Goal: Transaction & Acquisition: Download file/media

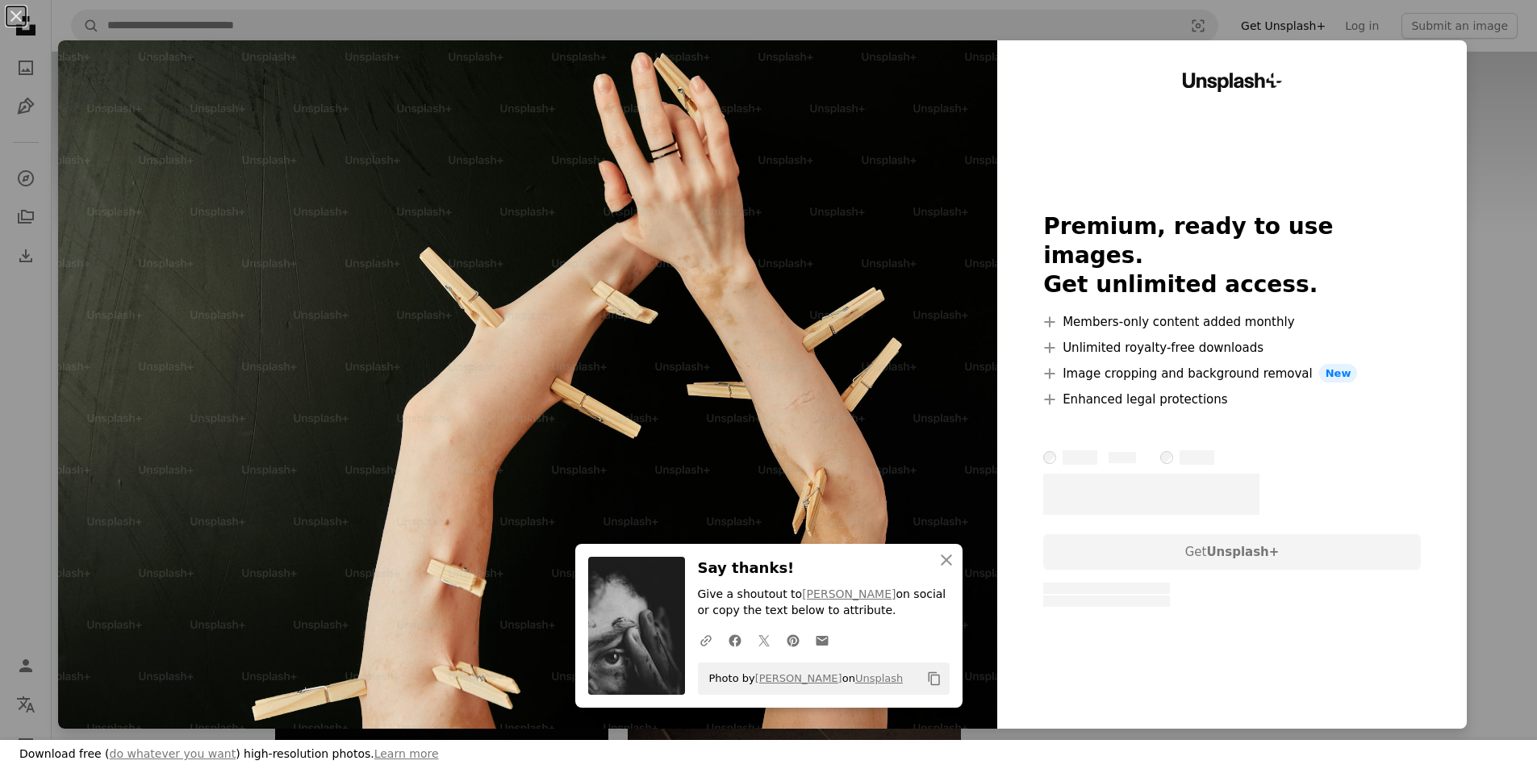
scroll to position [1614, 0]
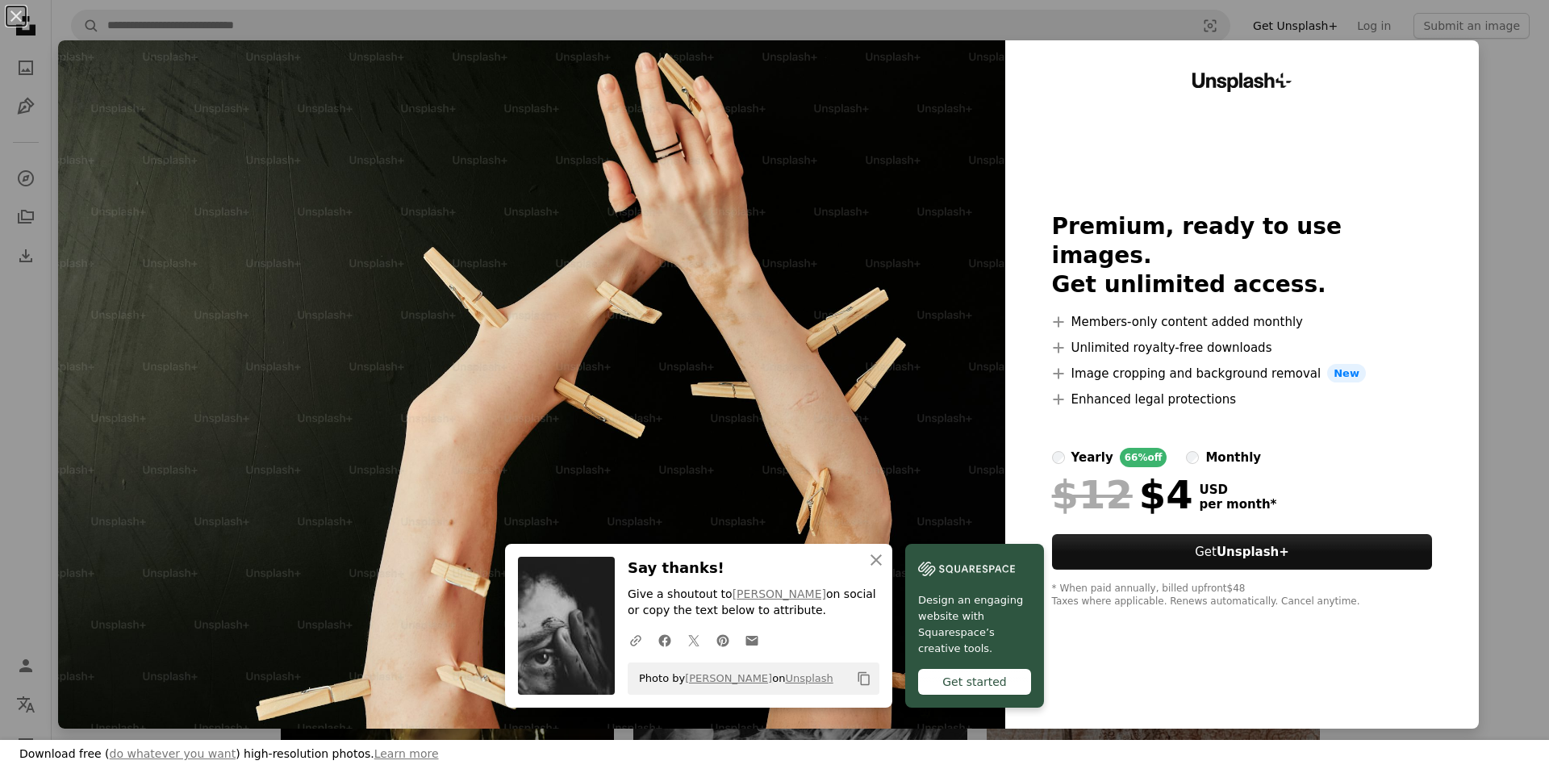
click at [752, 357] on img at bounding box center [531, 384] width 947 height 688
drag, startPoint x: 750, startPoint y: 321, endPoint x: 719, endPoint y: 347, distance: 40.7
click at [719, 347] on img at bounding box center [531, 384] width 947 height 688
click at [729, 348] on img at bounding box center [531, 384] width 947 height 688
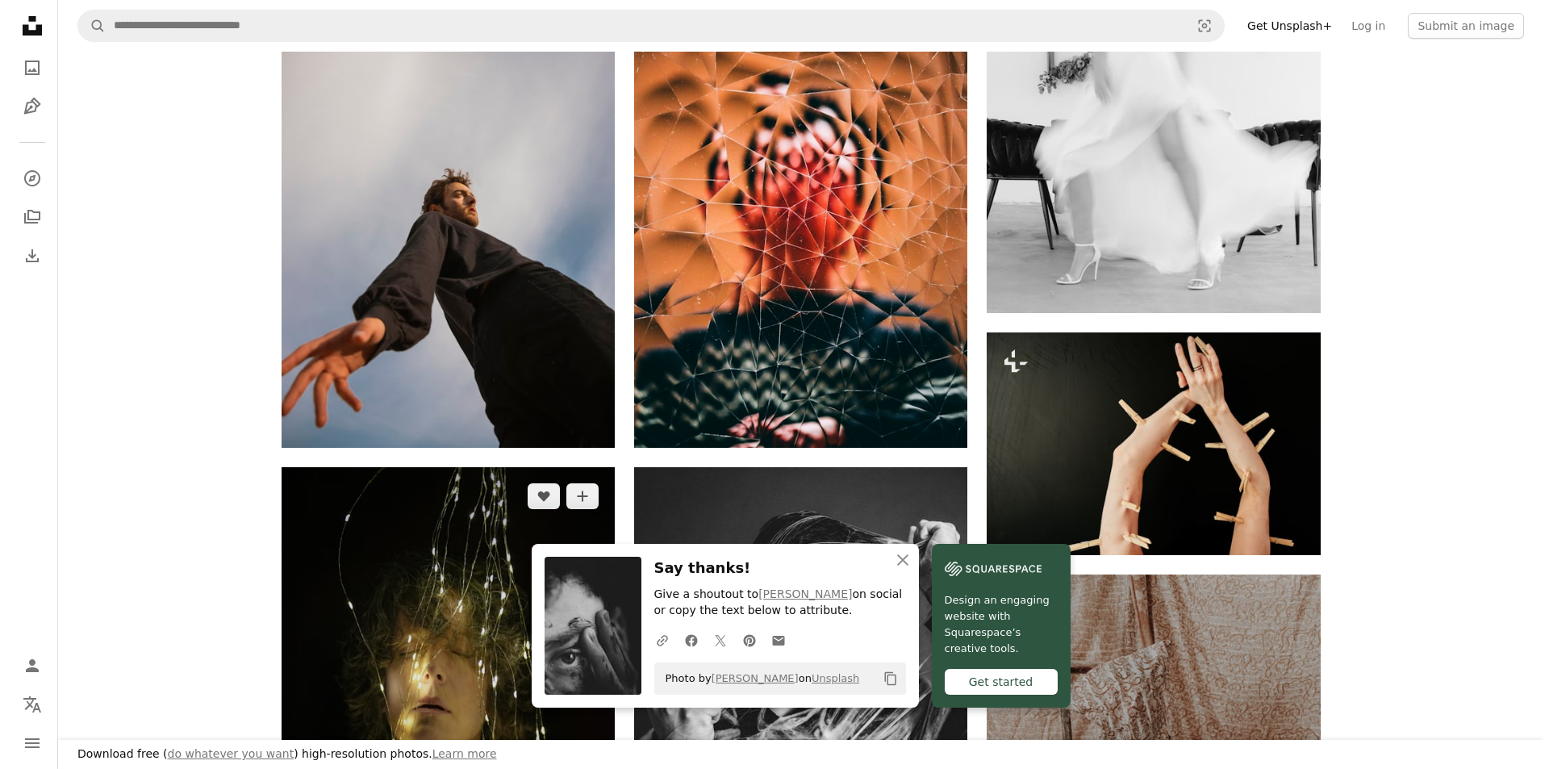
scroll to position [2017, 0]
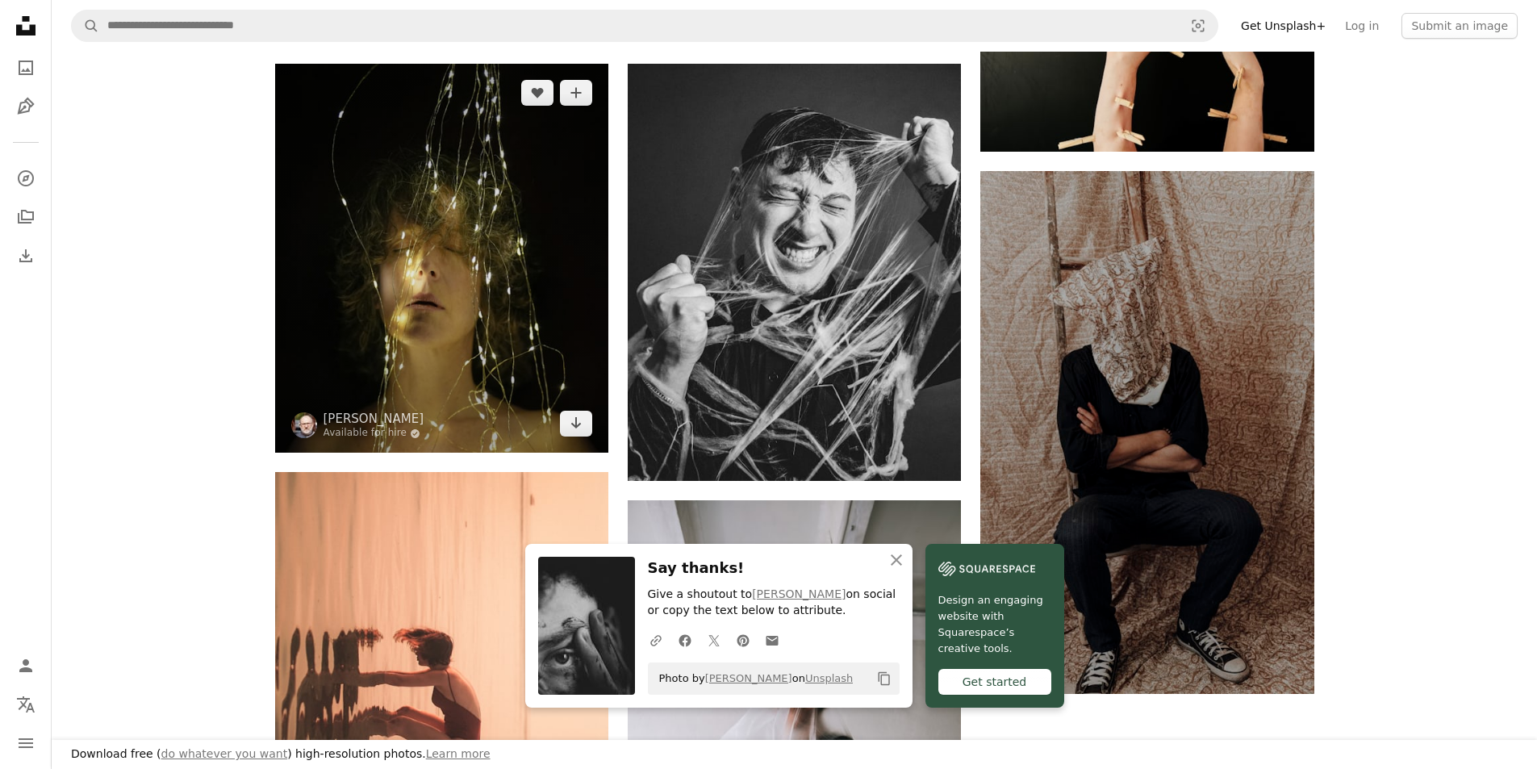
click at [488, 335] on img at bounding box center [441, 258] width 333 height 389
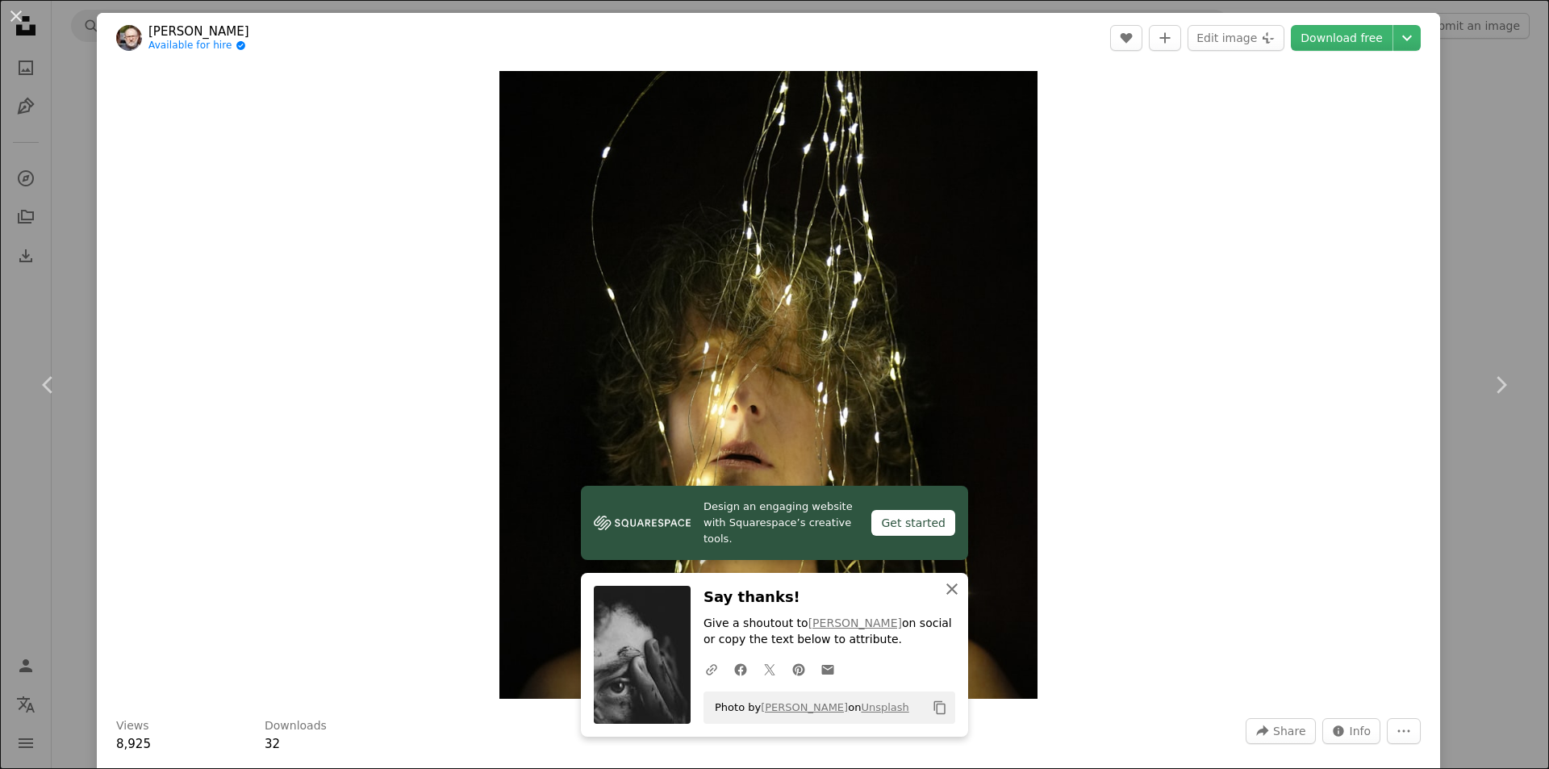
click at [942, 584] on icon "An X shape" at bounding box center [951, 588] width 19 height 19
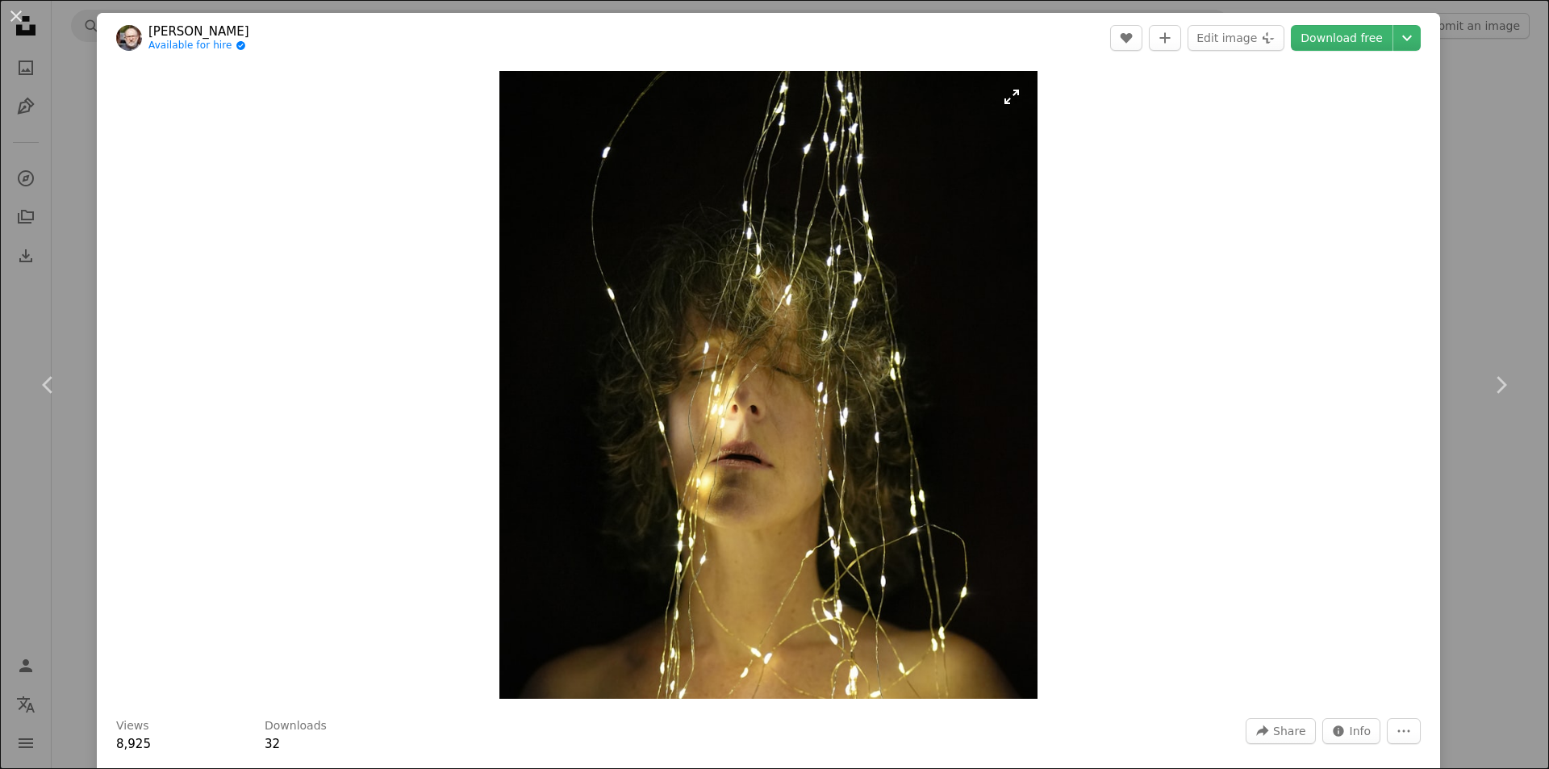
drag, startPoint x: 776, startPoint y: 389, endPoint x: 626, endPoint y: 350, distance: 155.0
click at [626, 350] on img "Zoom in on this image" at bounding box center [768, 385] width 538 height 628
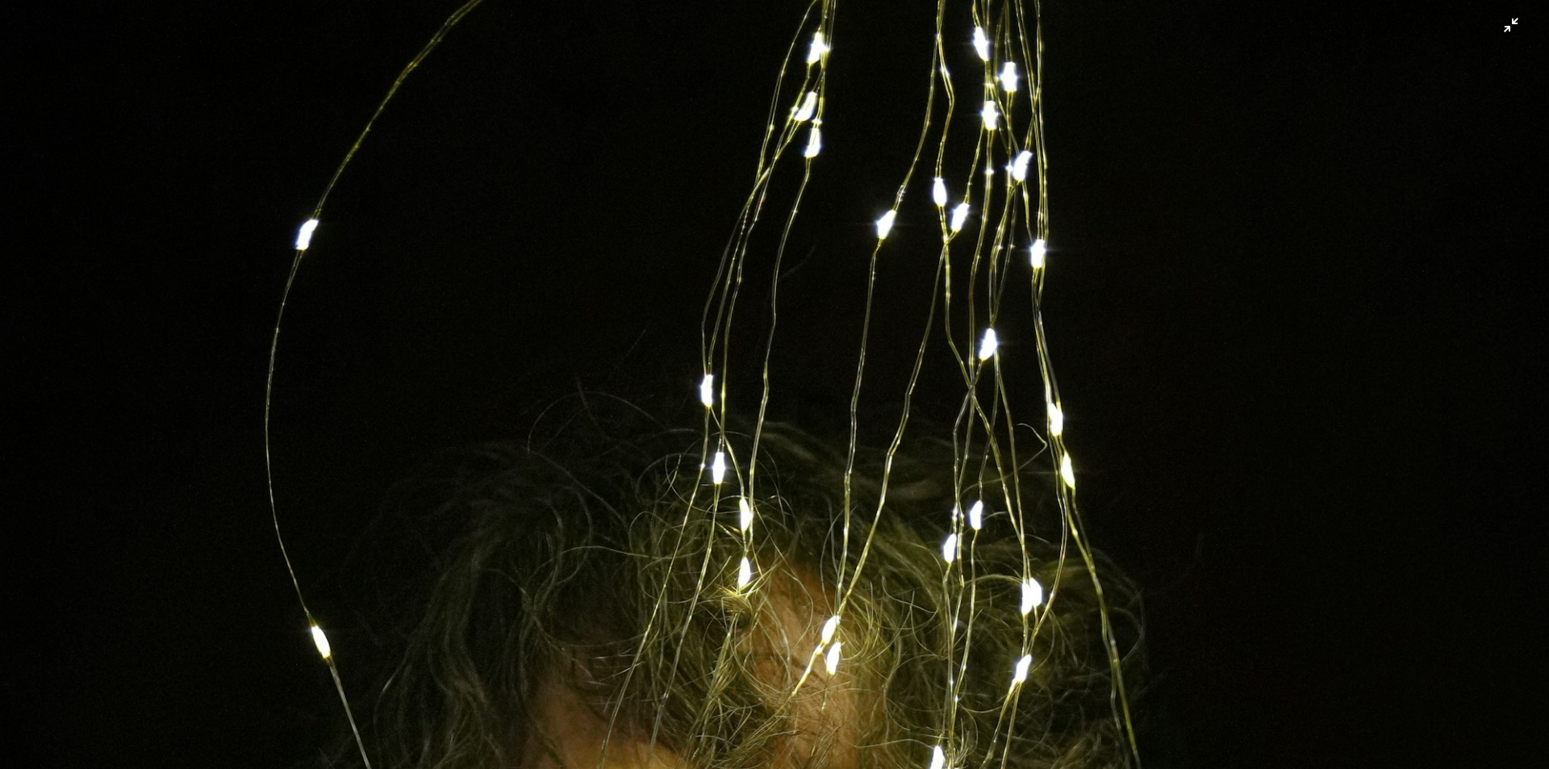
scroll to position [505, 0]
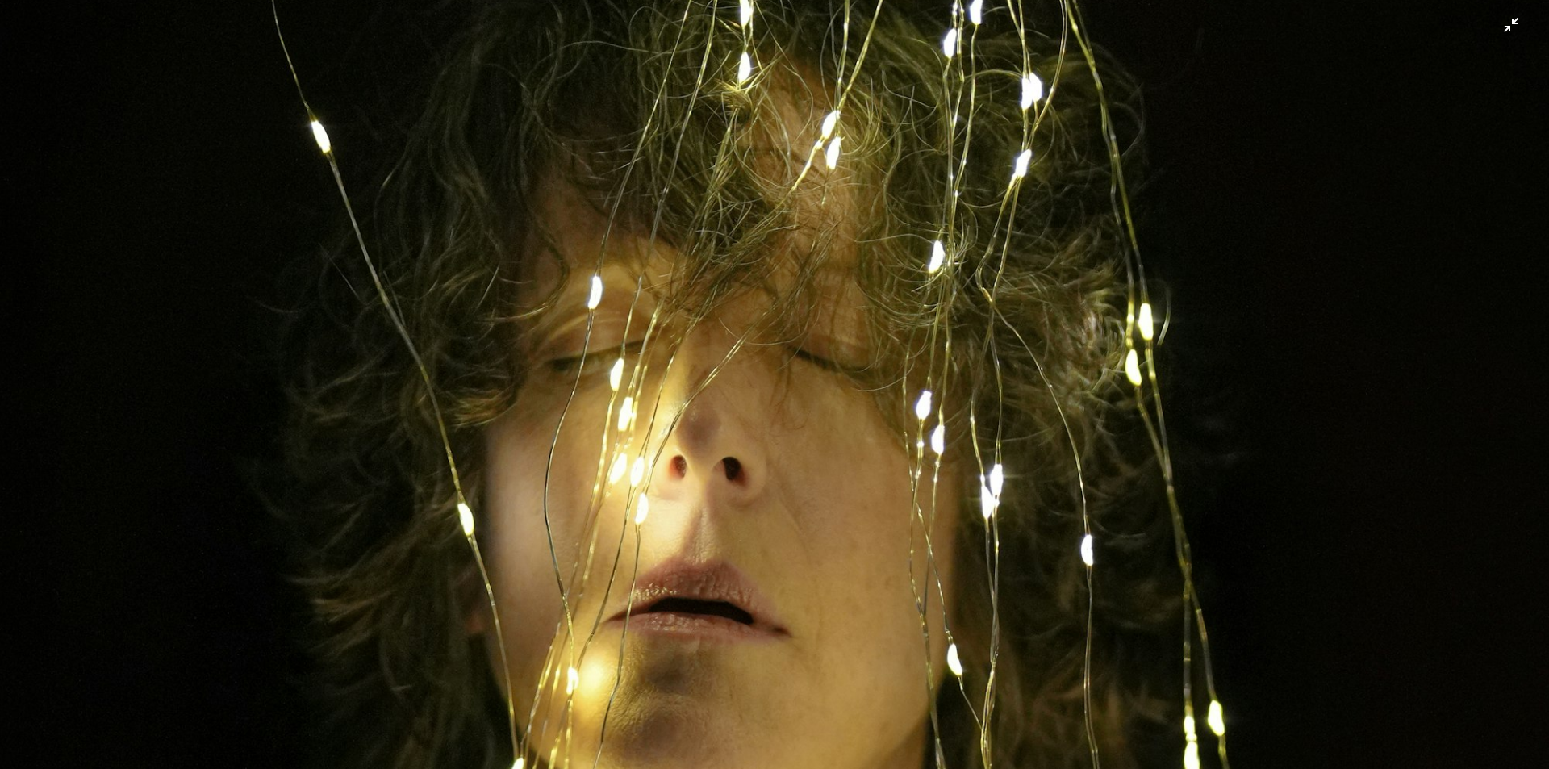
click at [737, 353] on img "Zoom out on this image" at bounding box center [774, 398] width 1551 height 1808
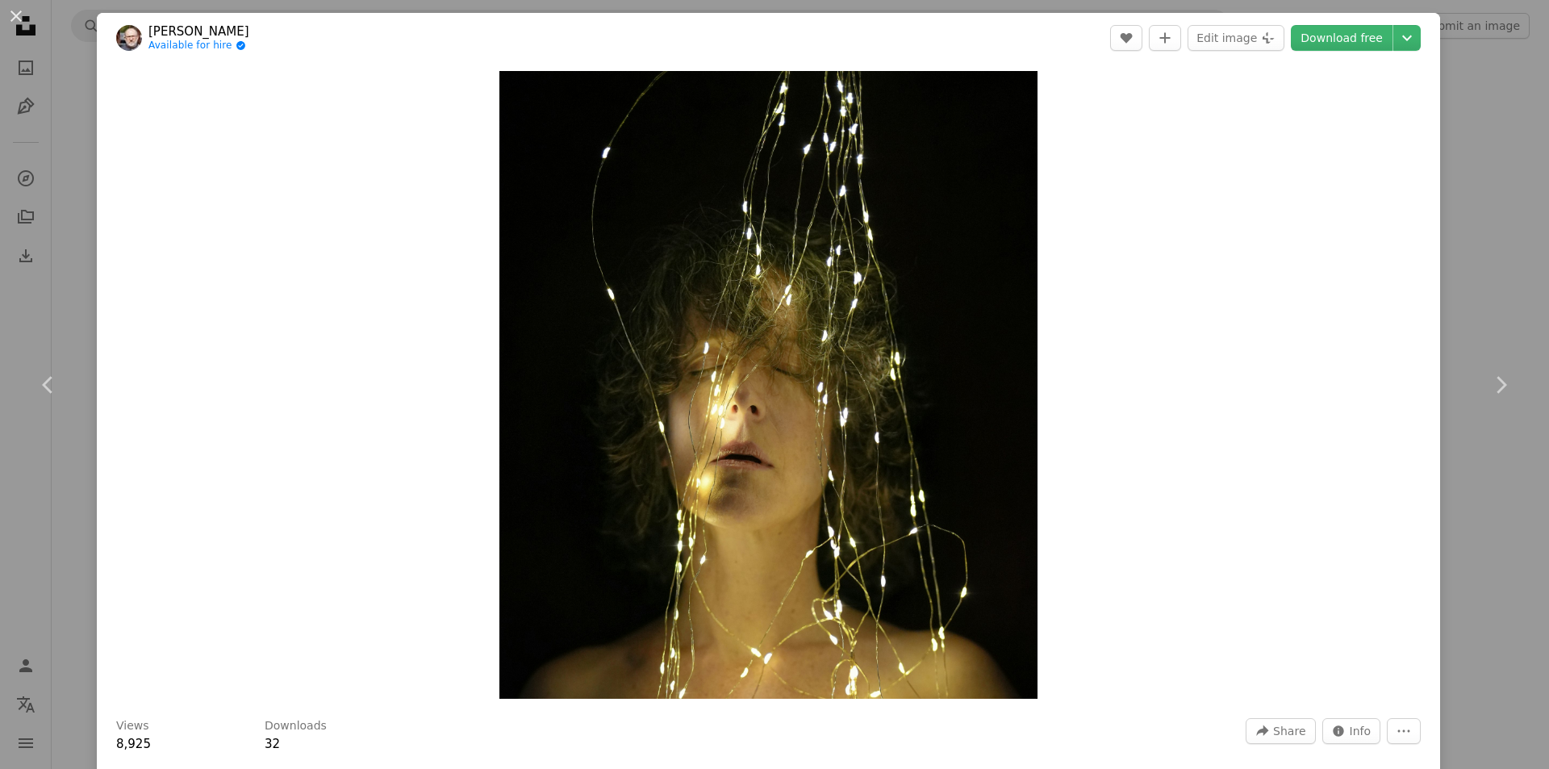
click at [737, 353] on img "Zoom in on this image" at bounding box center [768, 385] width 538 height 628
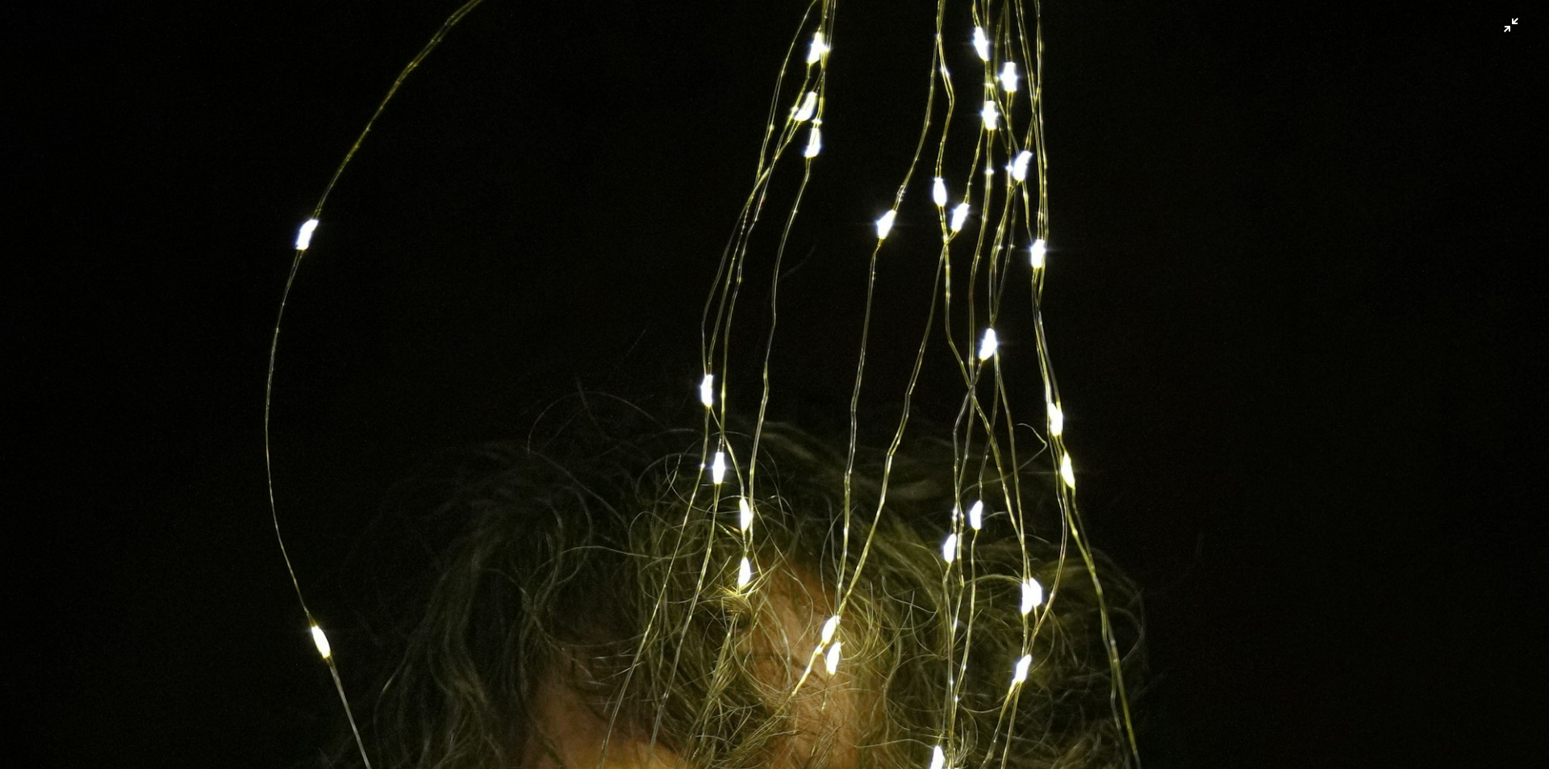
scroll to position [506, 0]
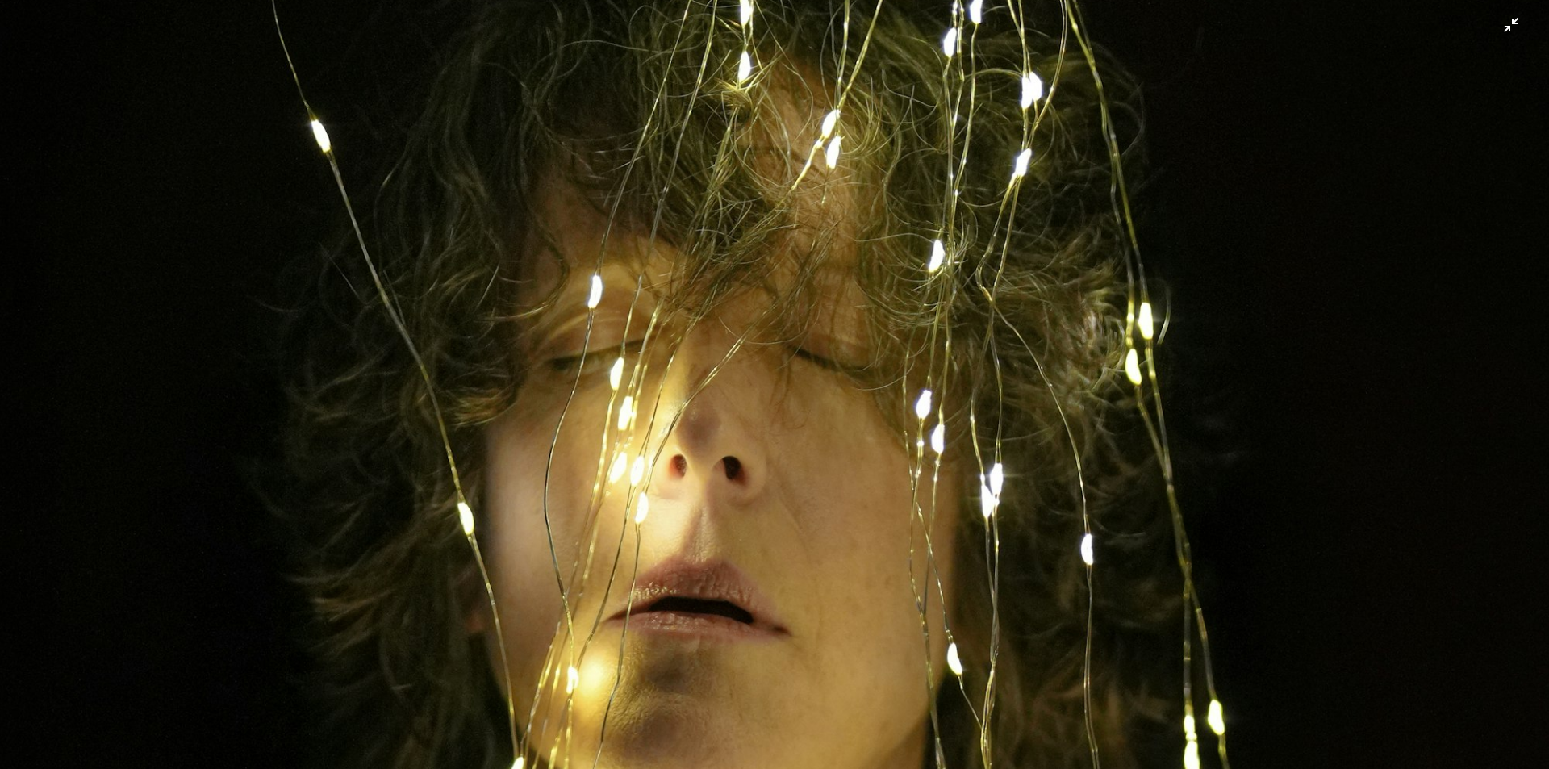
click at [831, 415] on img "Zoom out on this image" at bounding box center [774, 397] width 1551 height 1808
click at [831, 415] on img "Zoom out on this image" at bounding box center [768, 385] width 538 height 628
click at [831, 415] on img "Zoom out on this image" at bounding box center [774, 397] width 1551 height 1808
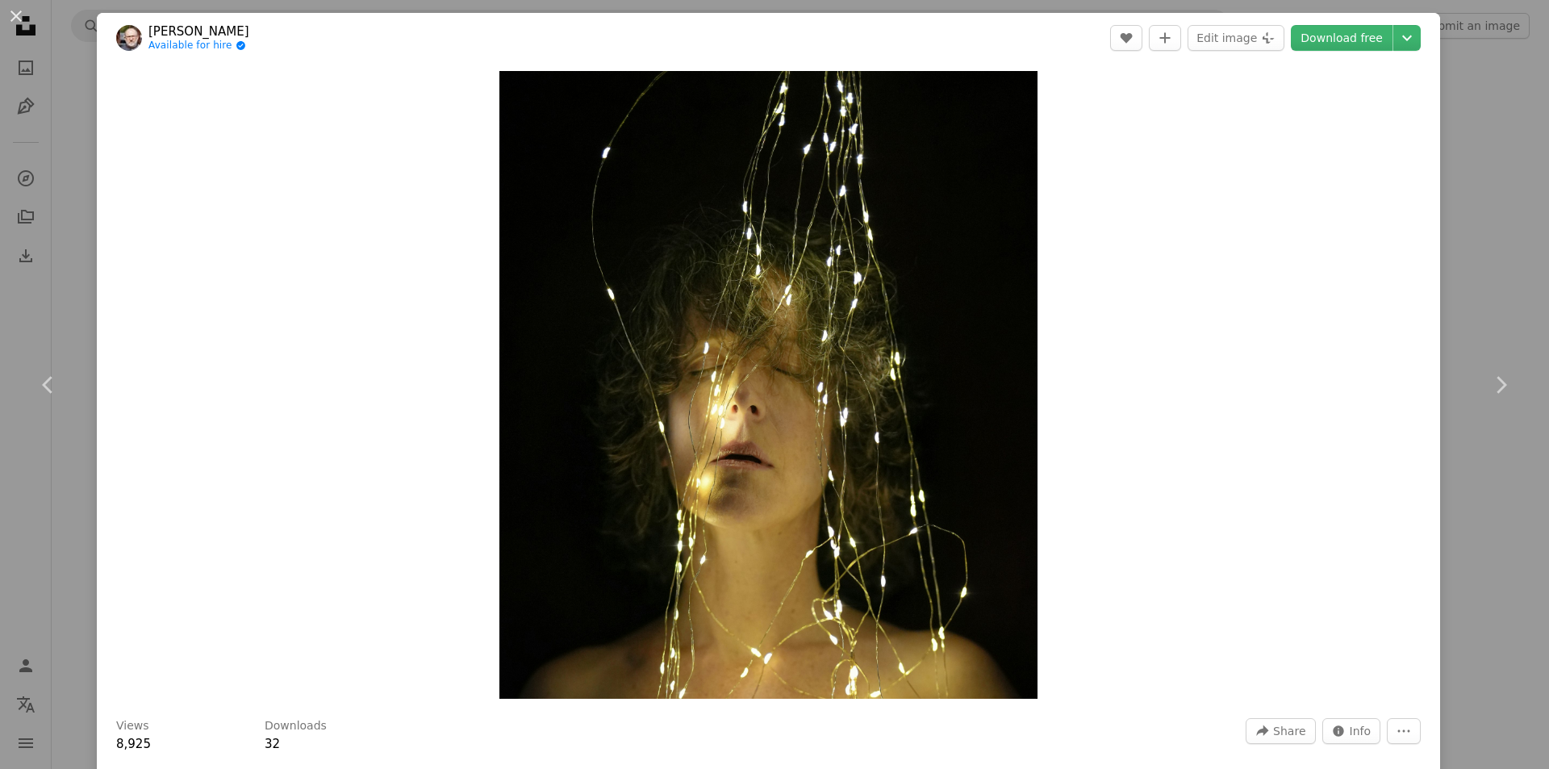
click at [286, 725] on h3 "Downloads" at bounding box center [296, 726] width 62 height 16
click at [225, 722] on div "Views 8,925" at bounding box center [180, 736] width 129 height 36
click at [163, 721] on div "Views 8,925" at bounding box center [180, 736] width 129 height 36
click at [311, 738] on div "Downloads 32" at bounding box center [329, 736] width 129 height 36
click at [1350, 733] on span "Info" at bounding box center [1361, 731] width 22 height 24
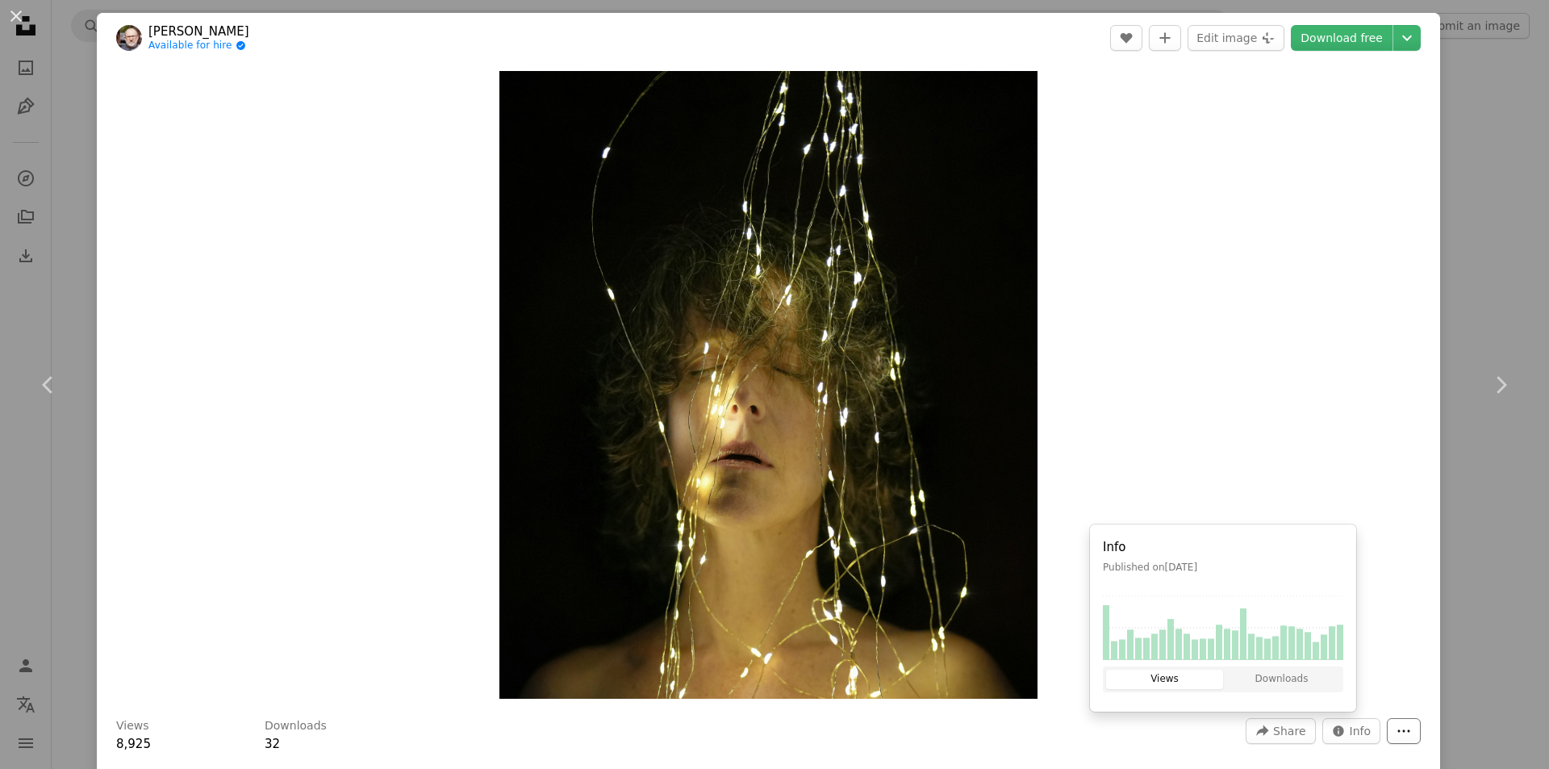
click at [1387, 735] on button "More Actions" at bounding box center [1404, 731] width 34 height 26
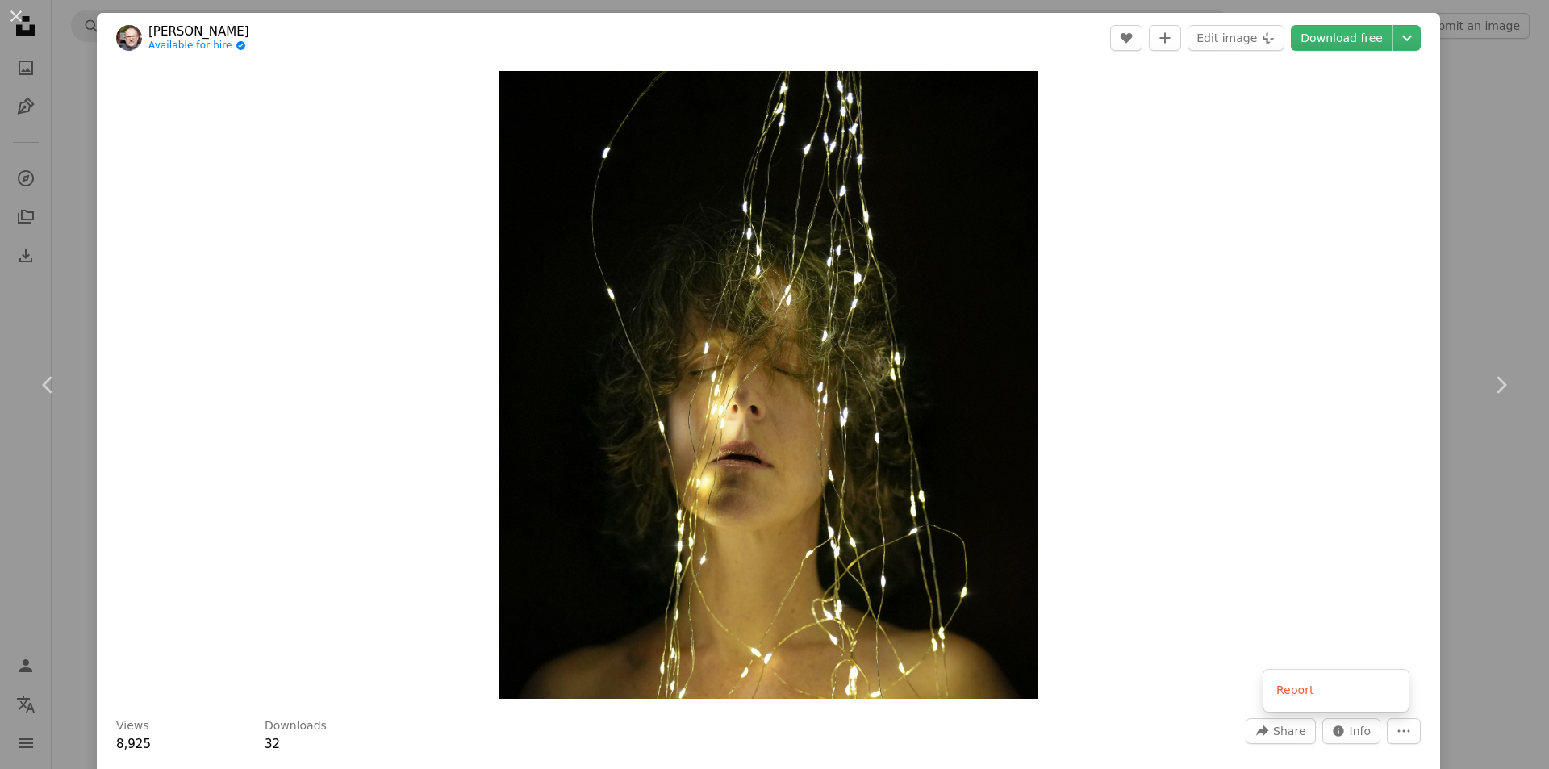
click at [1262, 128] on dialog "An X shape Chevron left Chevron right [PERSON_NAME] Available for hire A checkm…" at bounding box center [774, 384] width 1549 height 769
click at [1347, 30] on link "Download free" at bounding box center [1342, 38] width 102 height 26
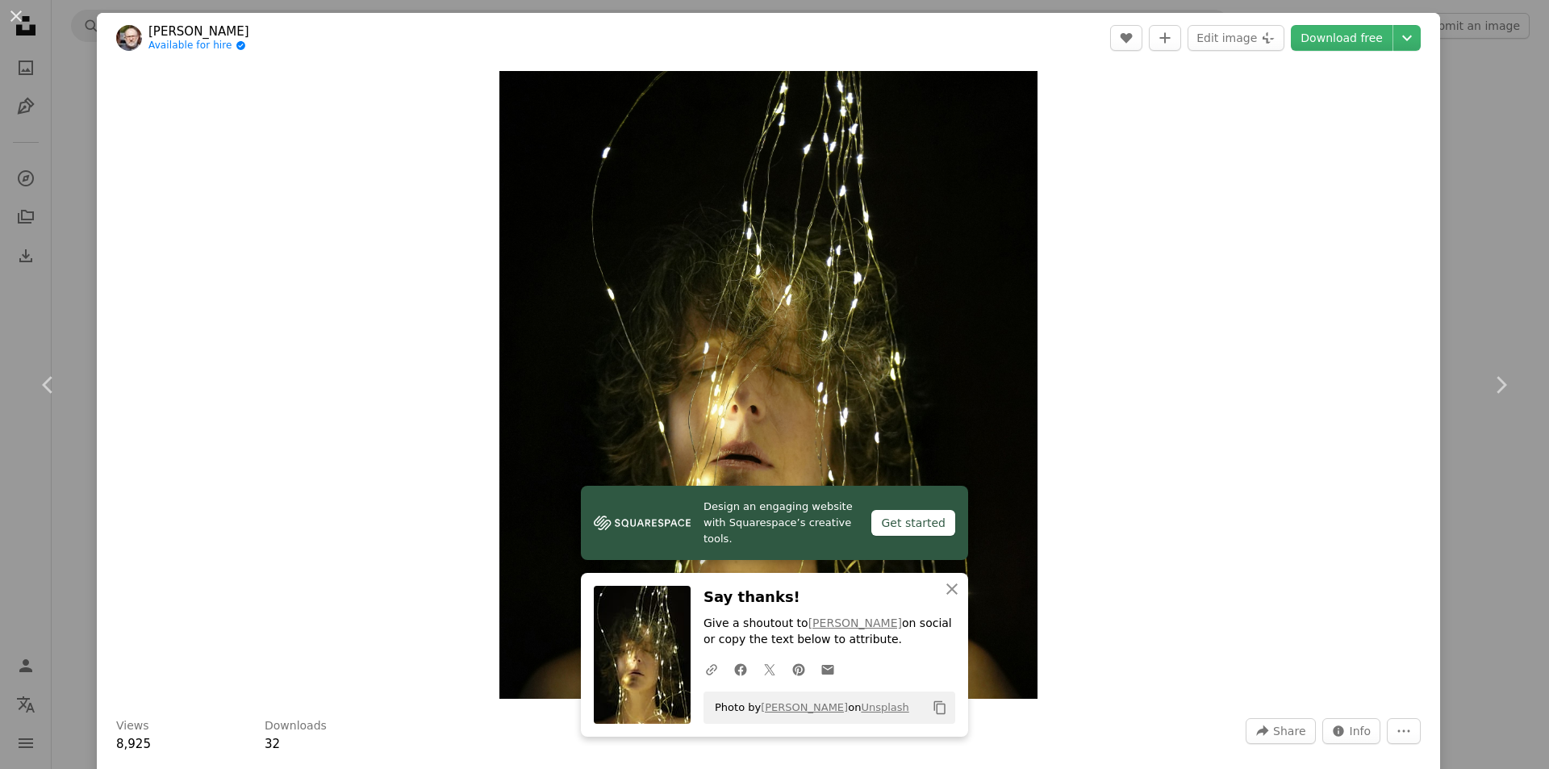
click at [929, 528] on div "Get started" at bounding box center [913, 523] width 84 height 26
click at [1397, 41] on icon "Chevron down" at bounding box center [1407, 37] width 26 height 19
click at [1374, 178] on span "( 3621 x 4222 )" at bounding box center [1375, 178] width 80 height 13
click at [1475, 86] on div "An X shape Chevron left Chevron right Design an engaging website with Squarespa…" at bounding box center [774, 384] width 1549 height 769
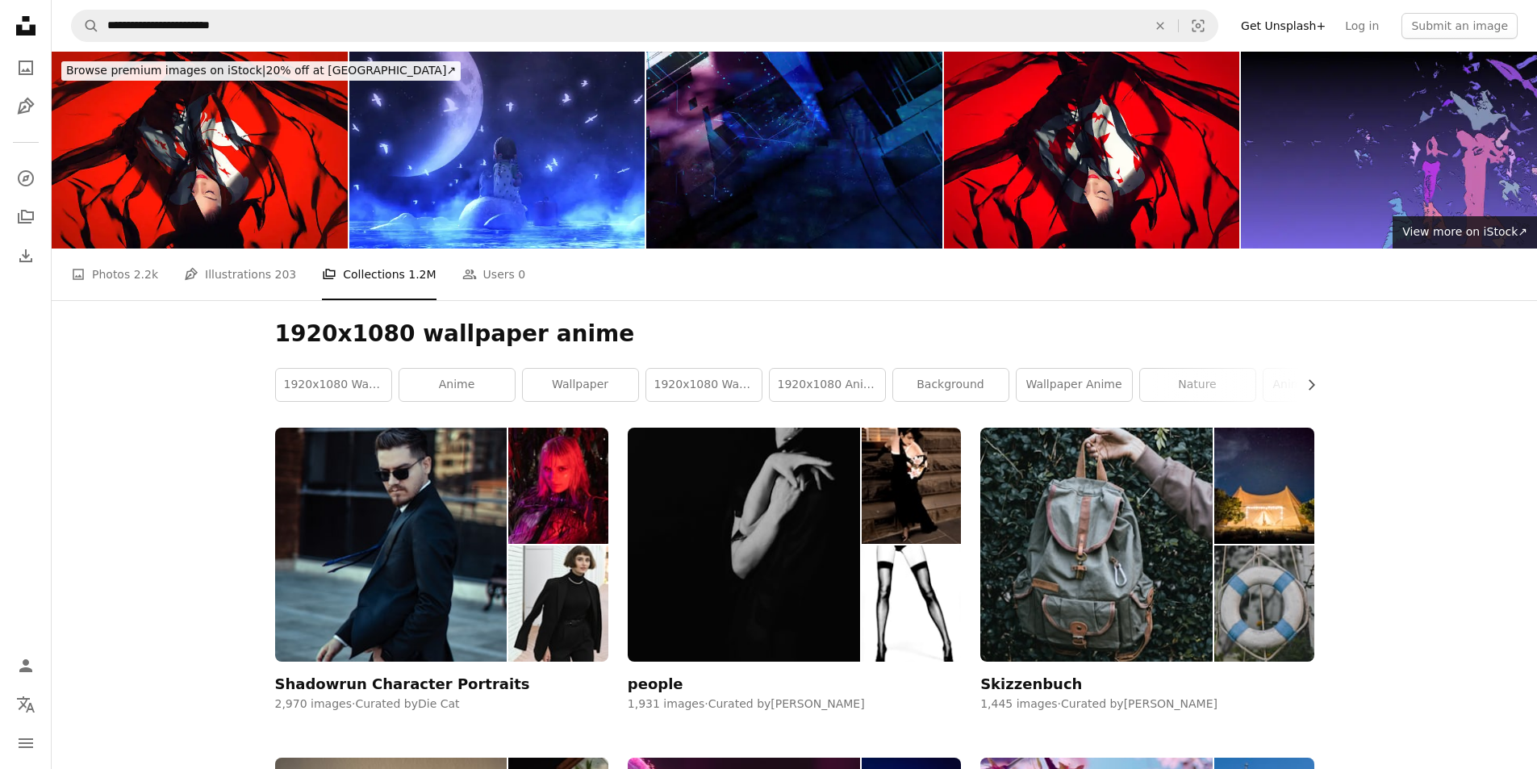
scroll to position [161, 0]
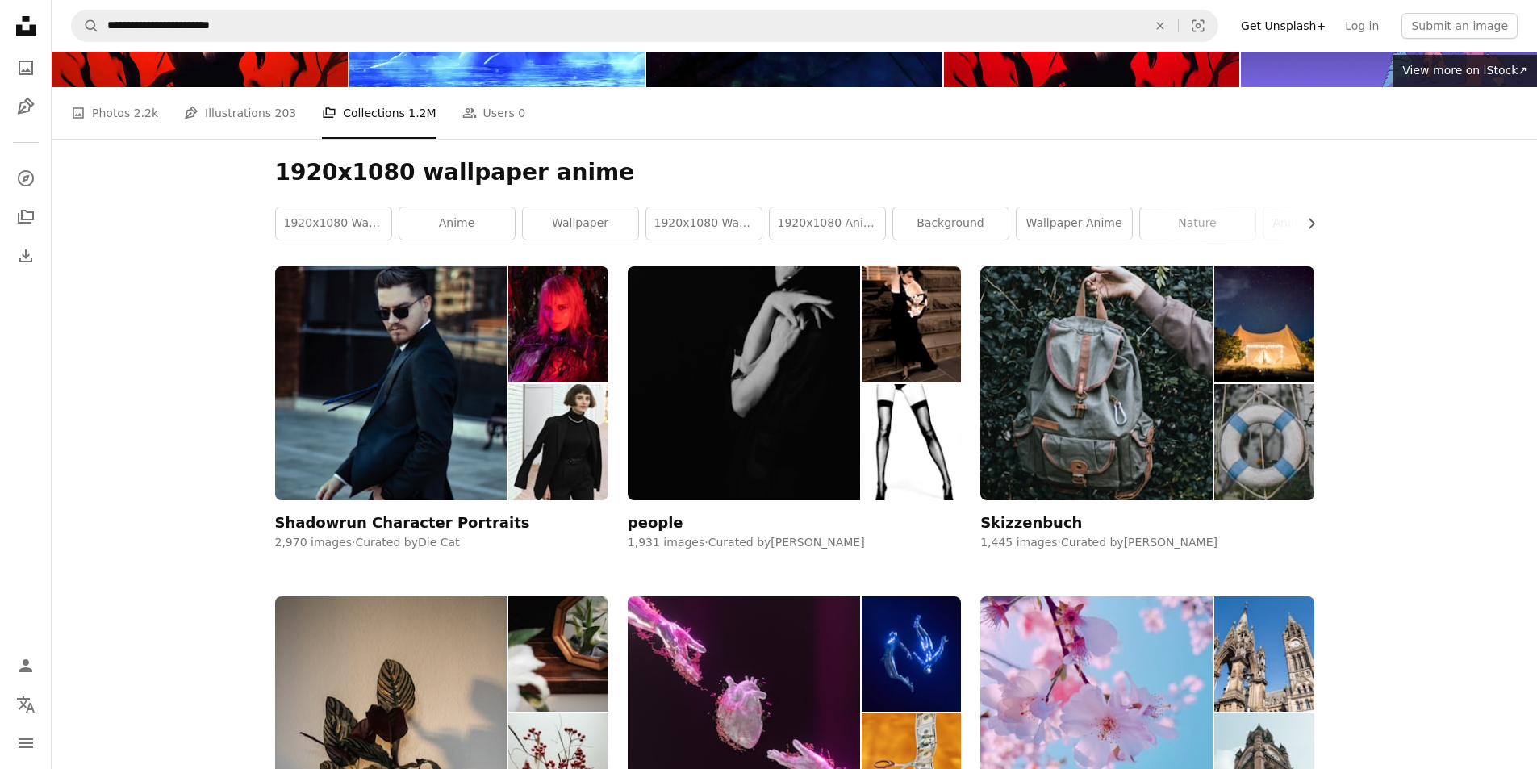
click at [351, 174] on h1 "1920x1080 wallpaper anime" at bounding box center [794, 172] width 1039 height 29
click at [116, 115] on link "A photo Photos 2.2k" at bounding box center [114, 113] width 87 height 52
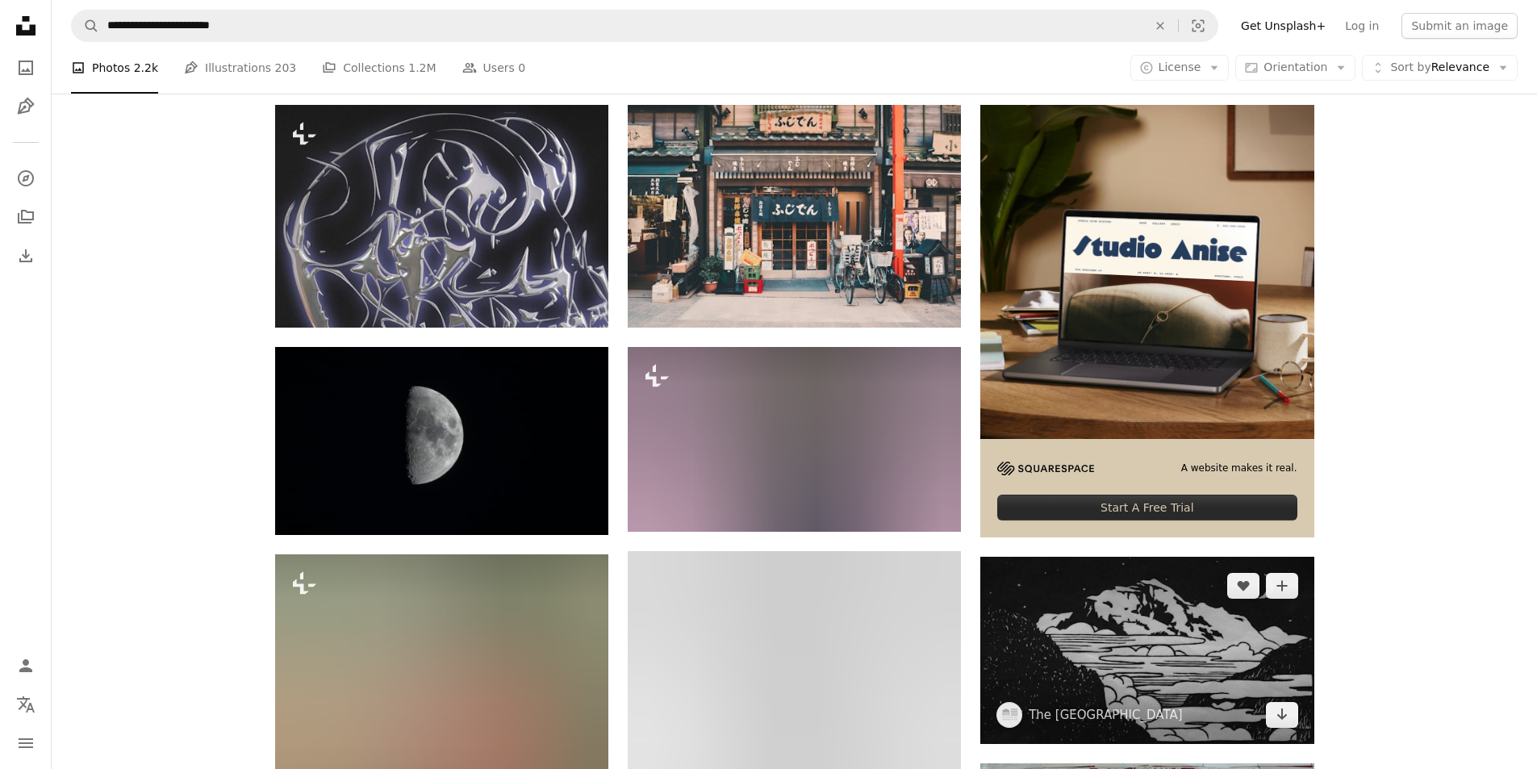
scroll to position [484, 0]
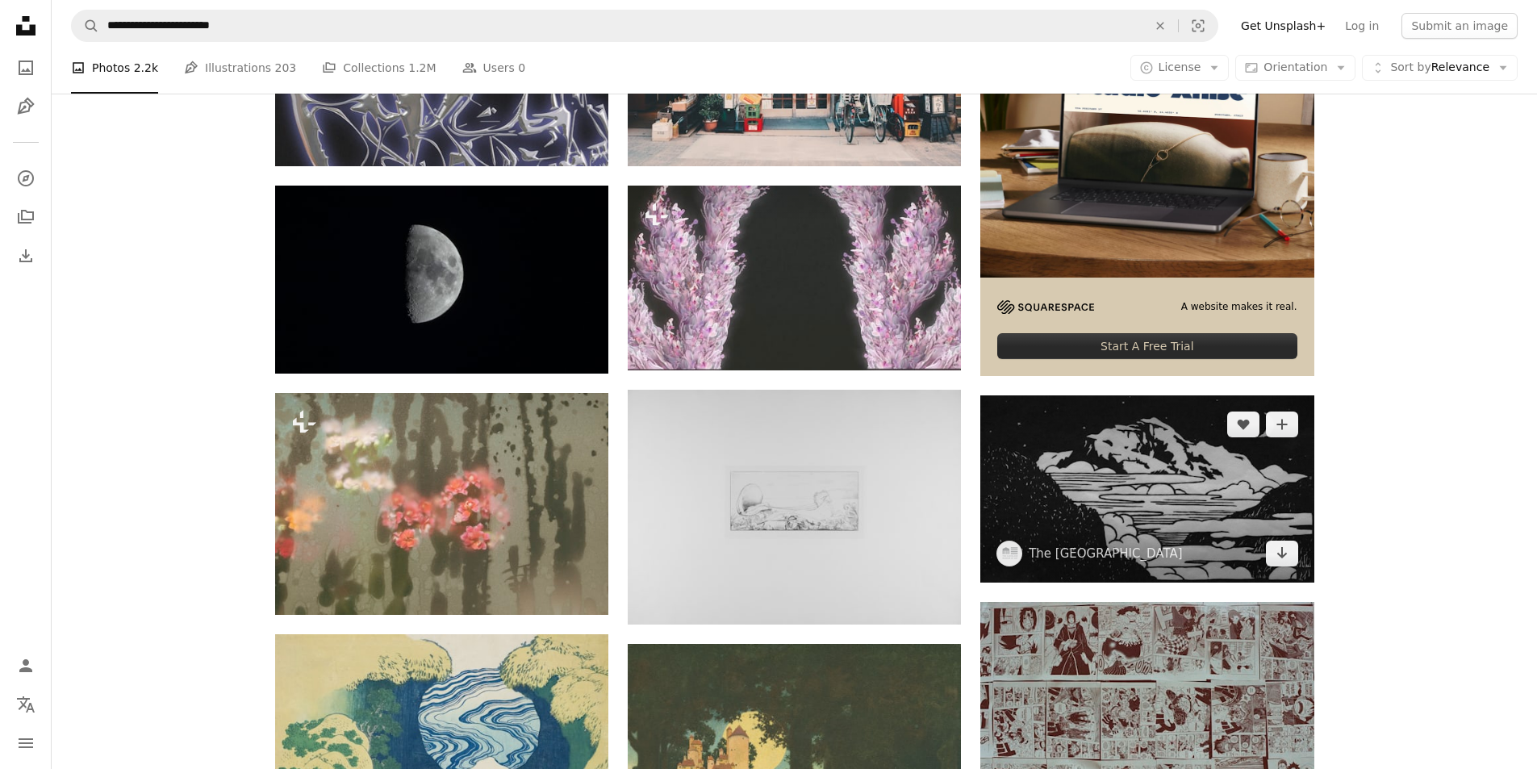
click at [1180, 509] on img at bounding box center [1146, 488] width 333 height 186
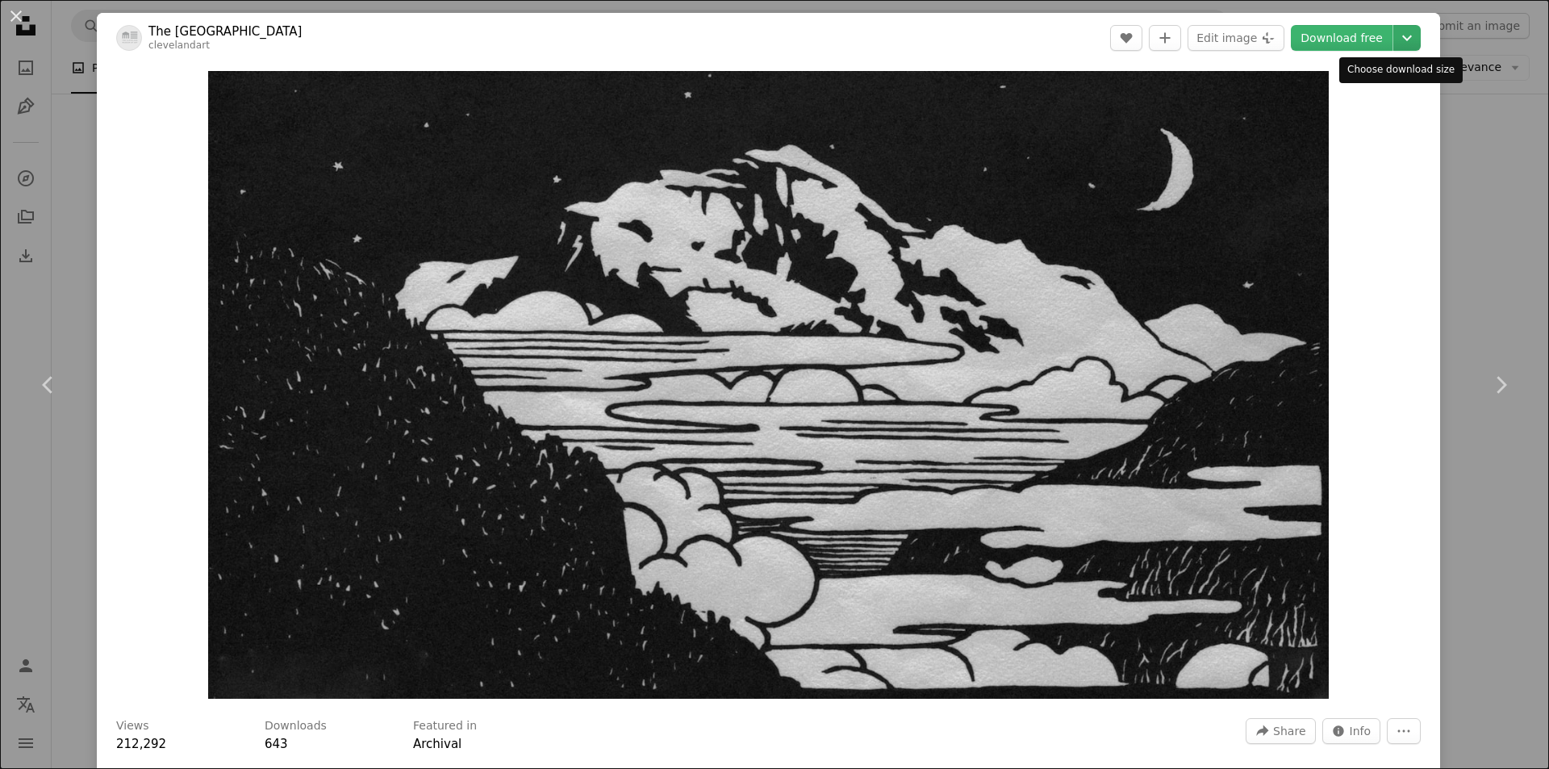
click at [1396, 35] on icon "Chevron down" at bounding box center [1407, 37] width 26 height 19
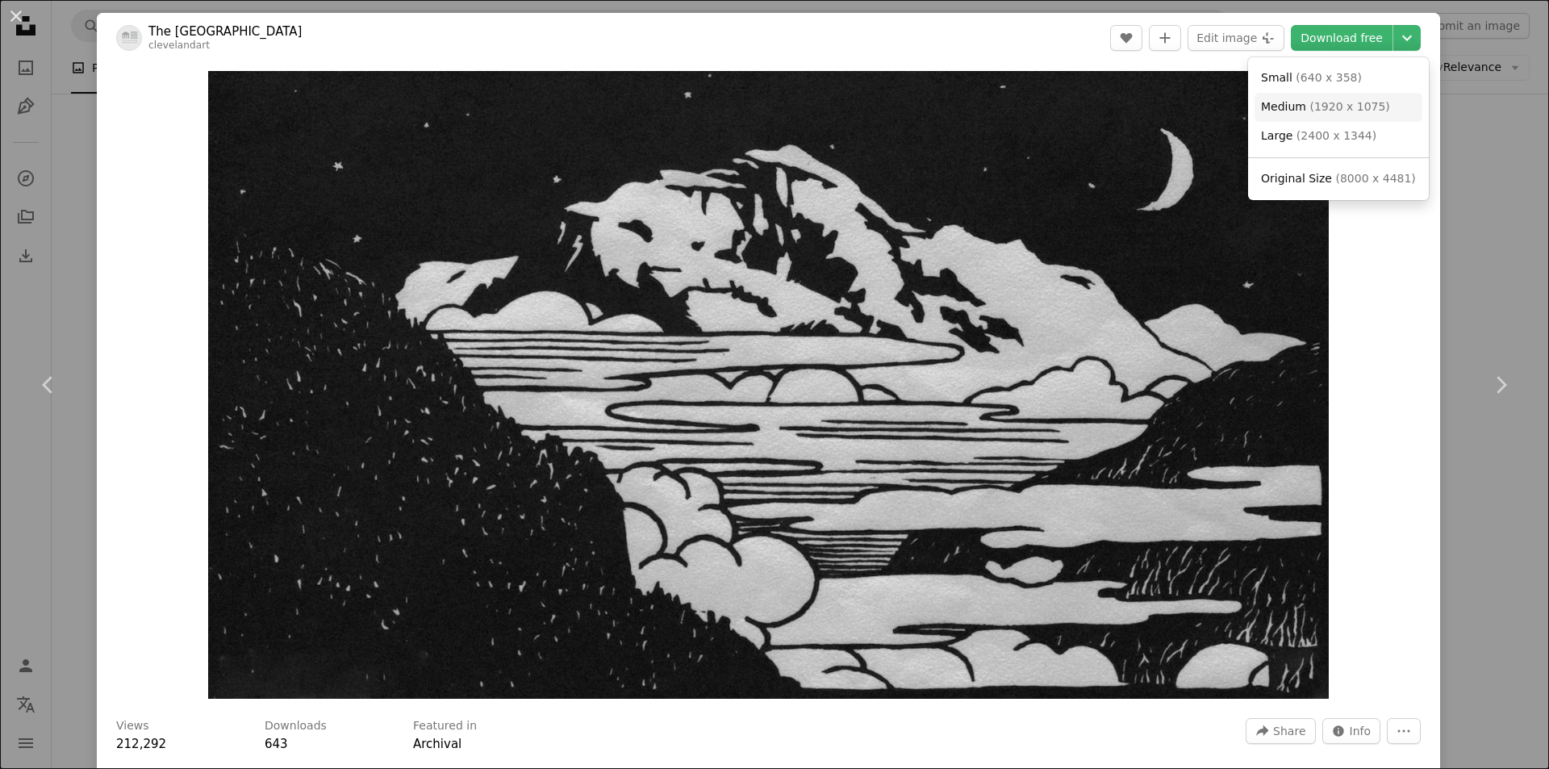
click at [1358, 111] on span "( 1920 x 1075 )" at bounding box center [1349, 106] width 80 height 13
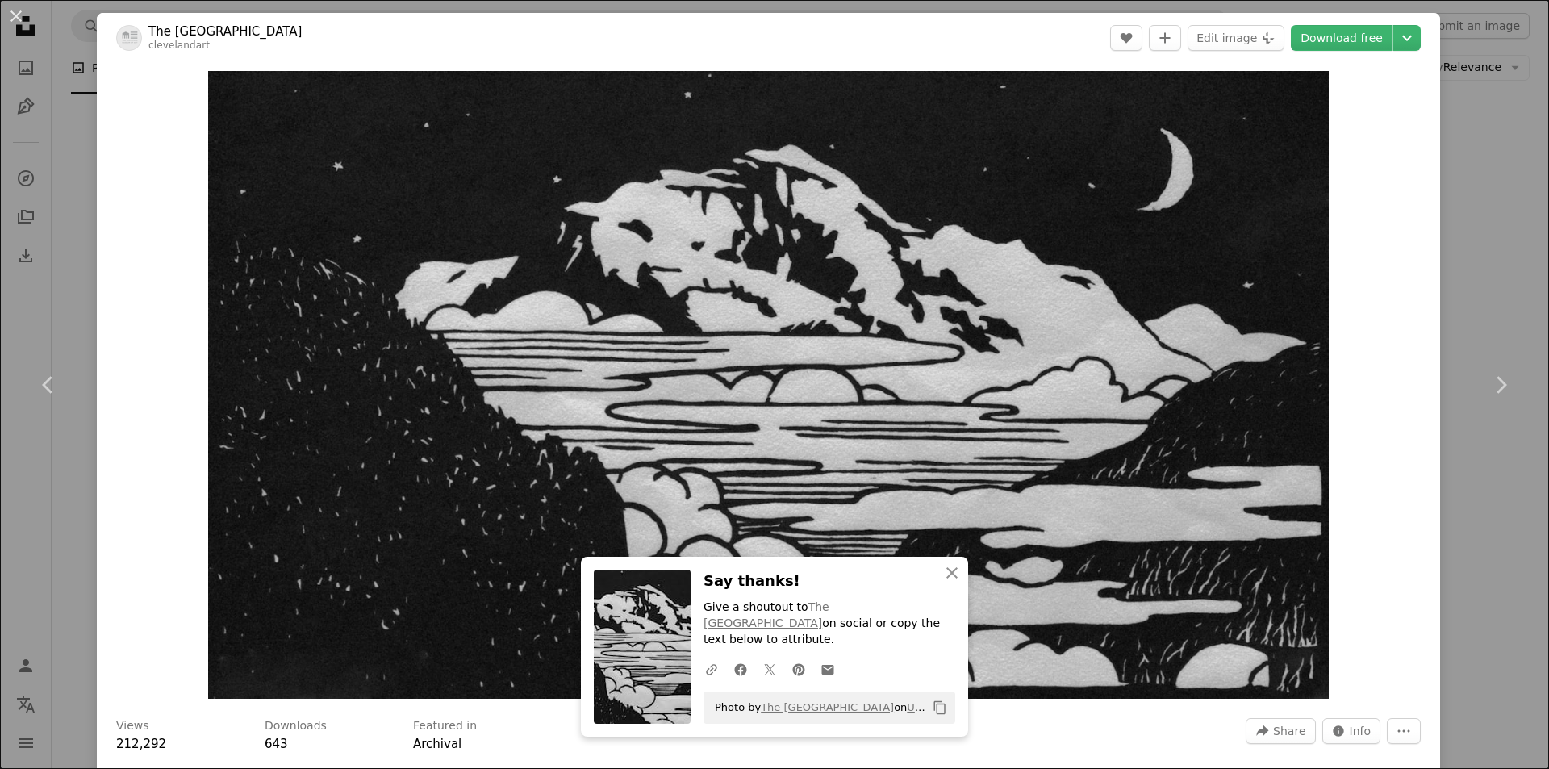
drag, startPoint x: 1463, startPoint y: 156, endPoint x: 1377, endPoint y: 182, distance: 89.6
click at [1464, 157] on div "An X shape Chevron left Chevron right An X shape Close Say thanks! Give a shout…" at bounding box center [774, 384] width 1549 height 769
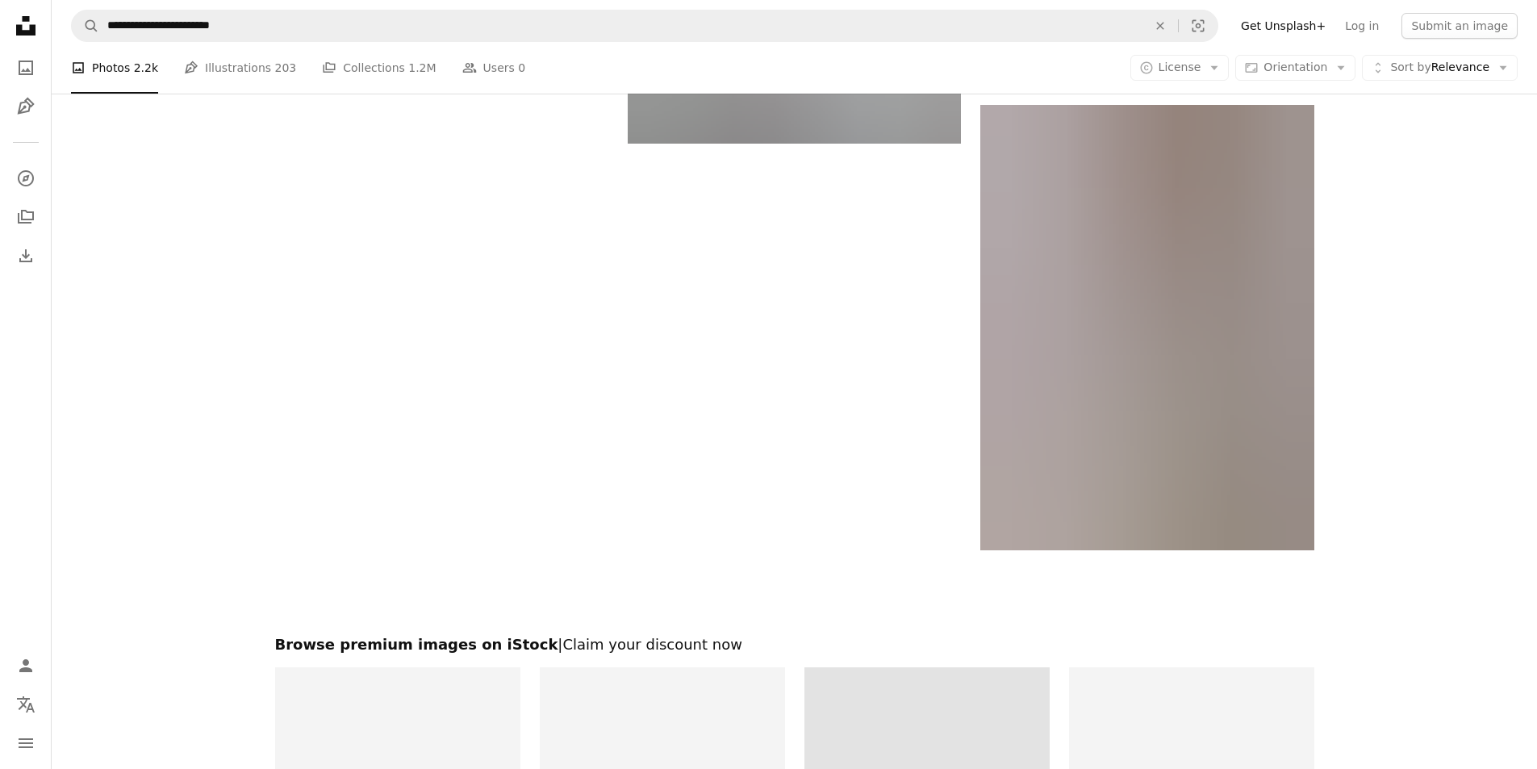
scroll to position [2805, 0]
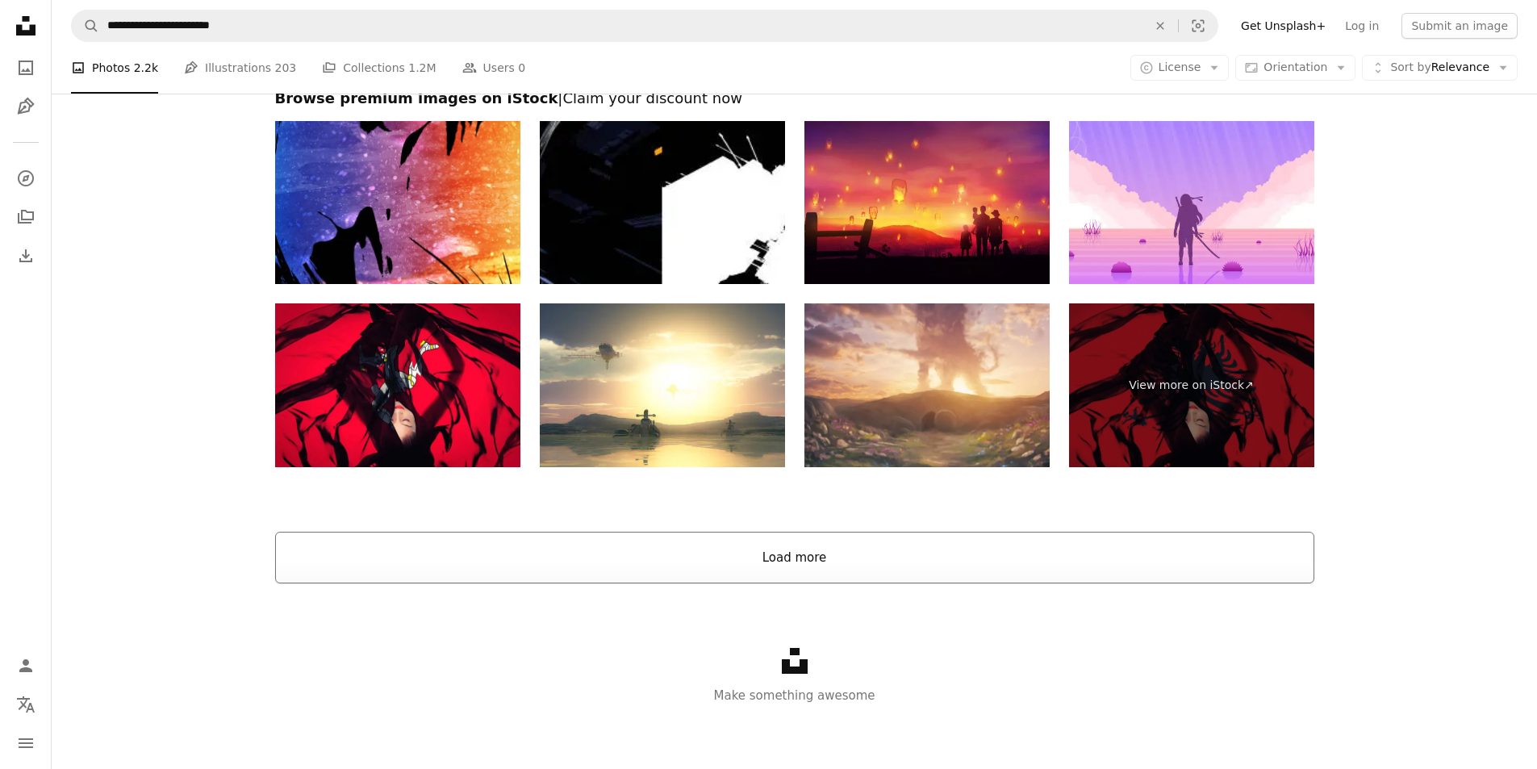
click at [816, 553] on button "Load more" at bounding box center [794, 558] width 1039 height 52
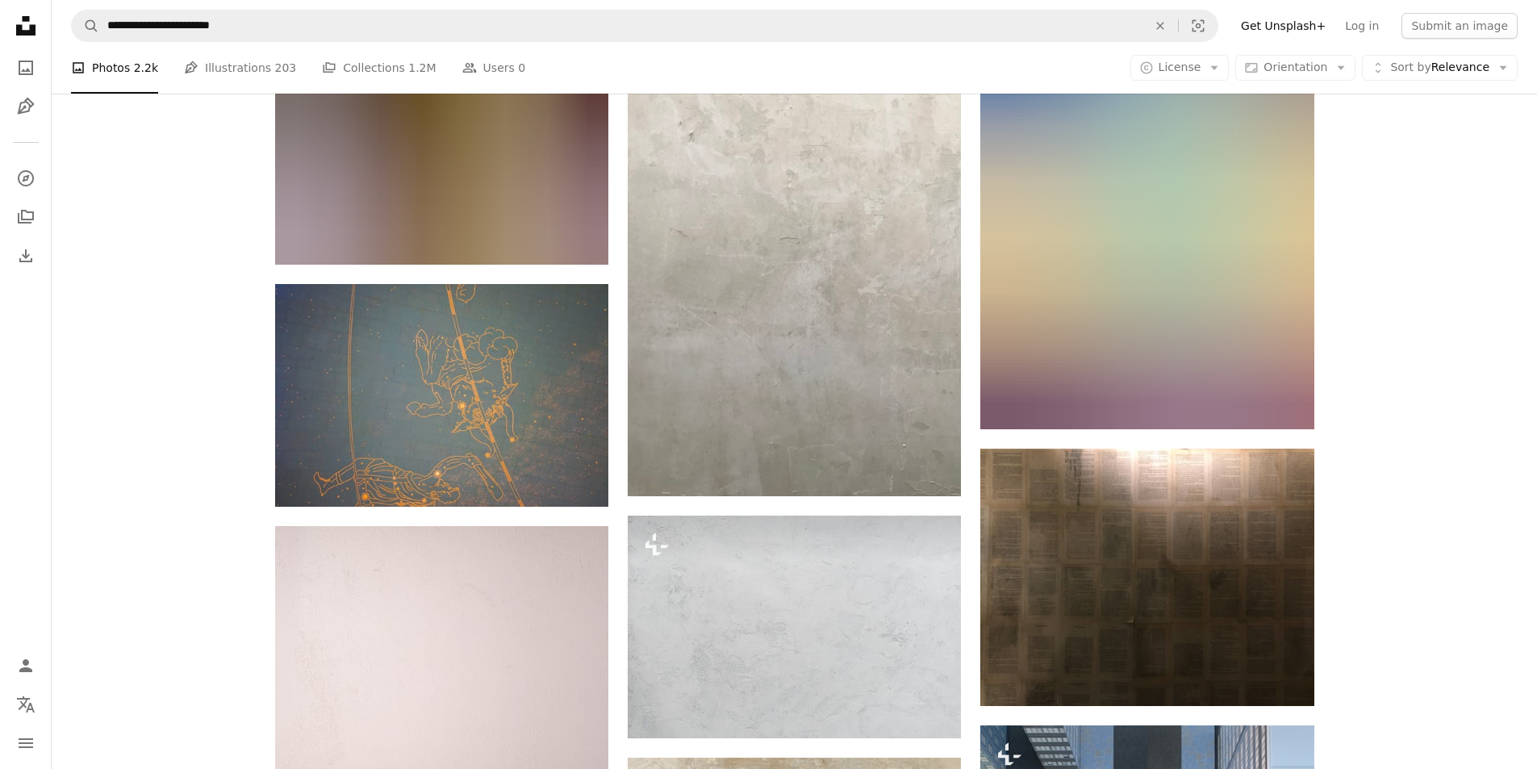
scroll to position [6759, 0]
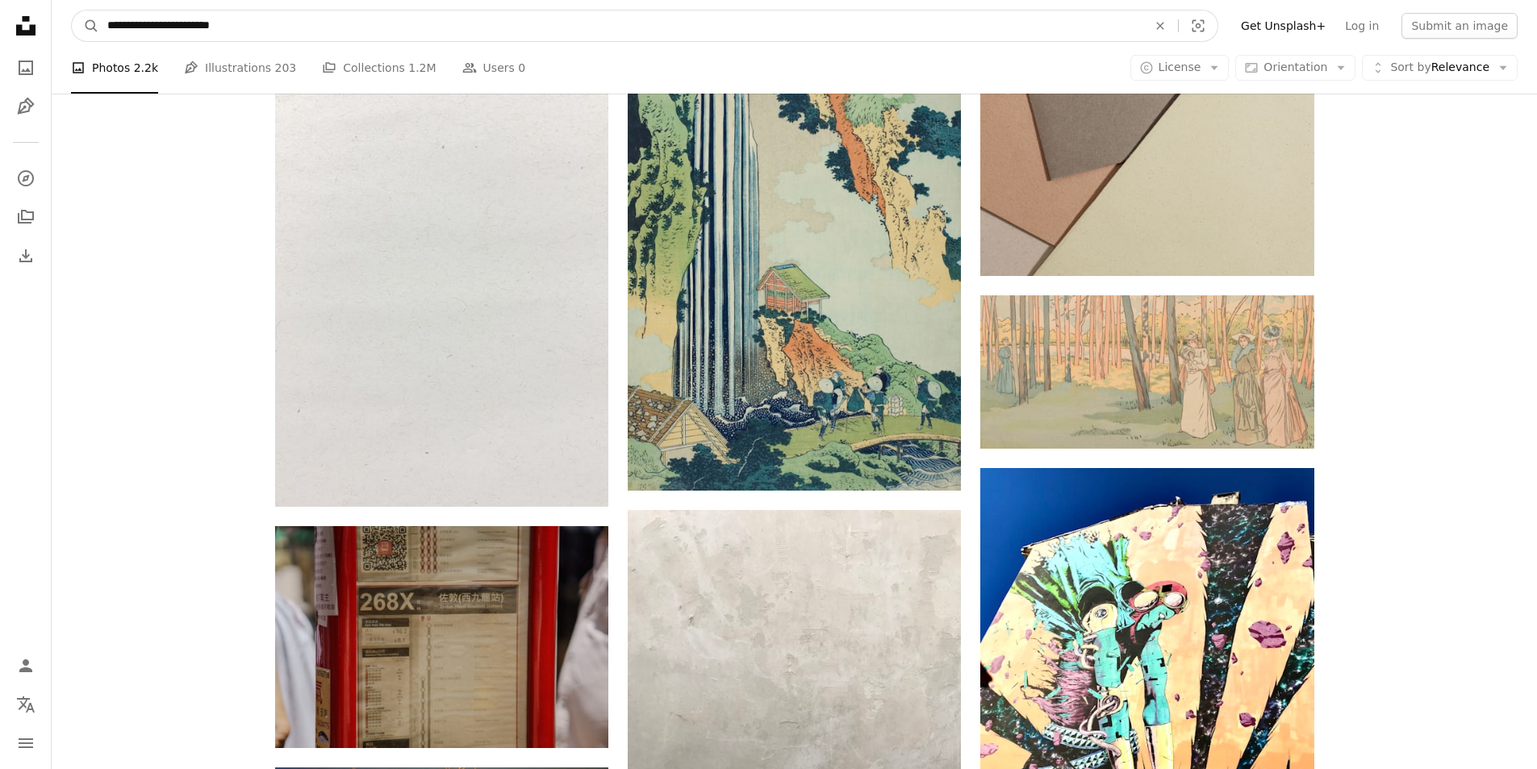
click at [577, 26] on input "**********" at bounding box center [620, 25] width 1043 height 31
type input "**********"
click at [434, 29] on input "**********" at bounding box center [620, 25] width 1043 height 31
click button "A magnifying glass" at bounding box center [85, 25] width 27 height 31
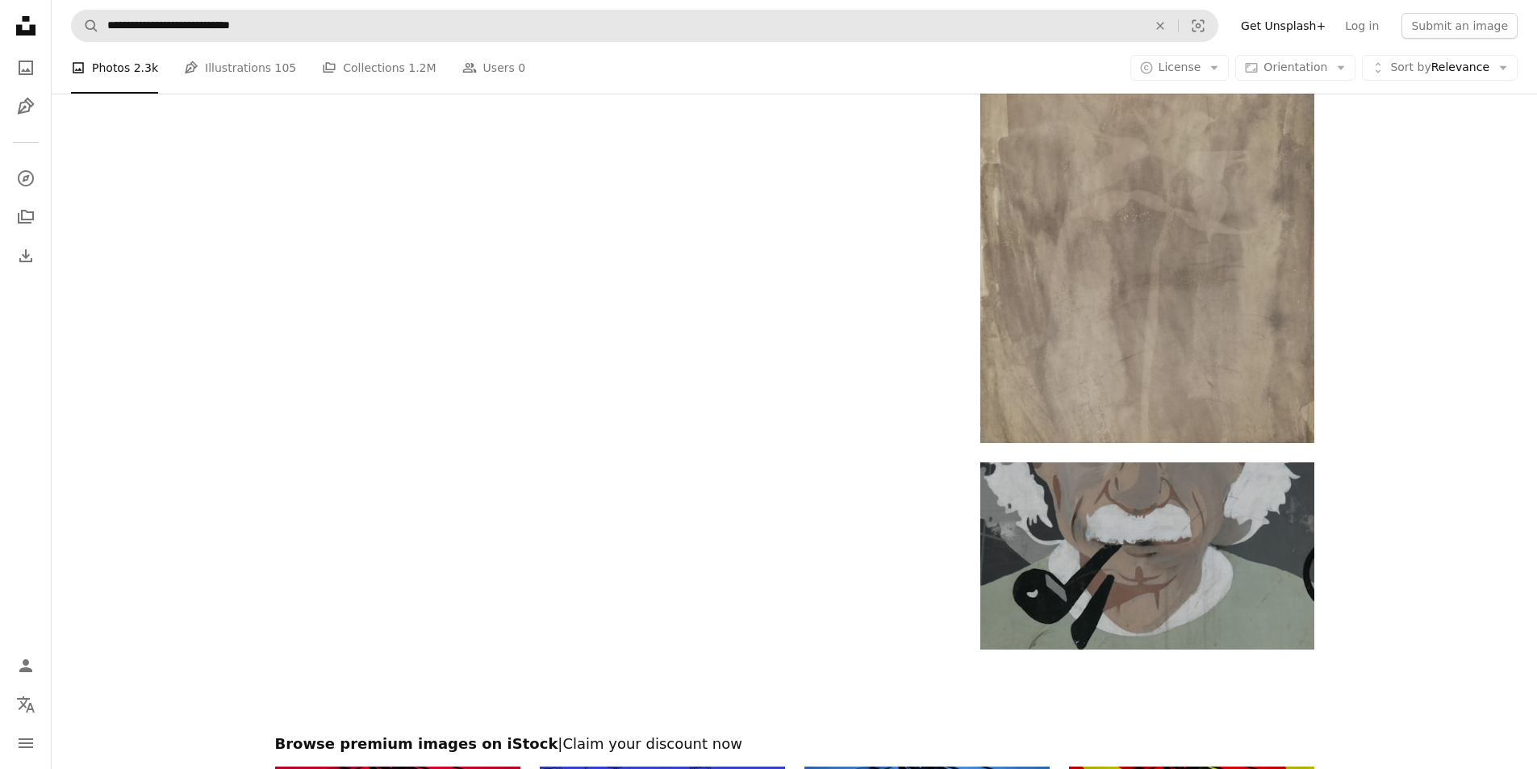
scroll to position [1621, 0]
